Goal: Information Seeking & Learning: Learn about a topic

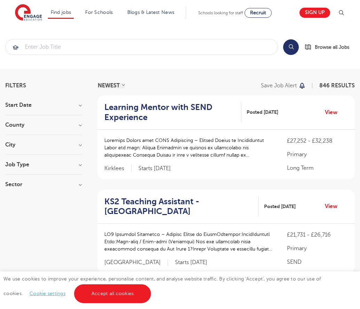
scroll to position [728, 0]
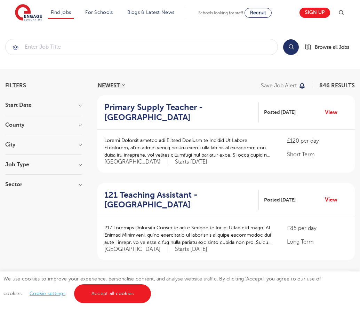
scroll to position [682, 0]
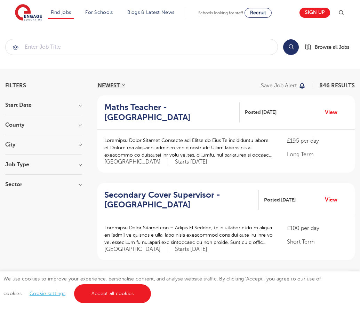
scroll to position [692, 0]
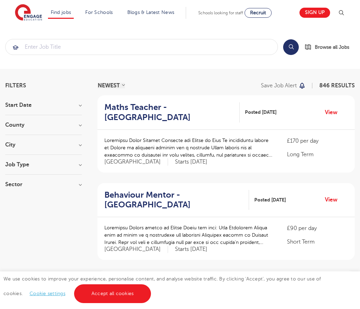
scroll to position [682, 0]
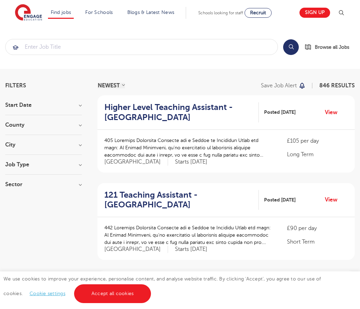
scroll to position [682, 0]
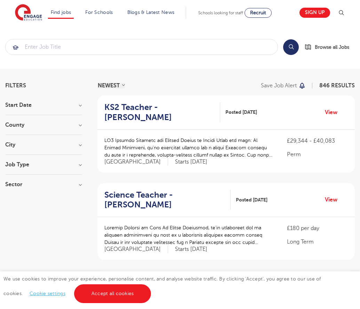
scroll to position [672, 0]
